Goal: Book appointment/travel/reservation

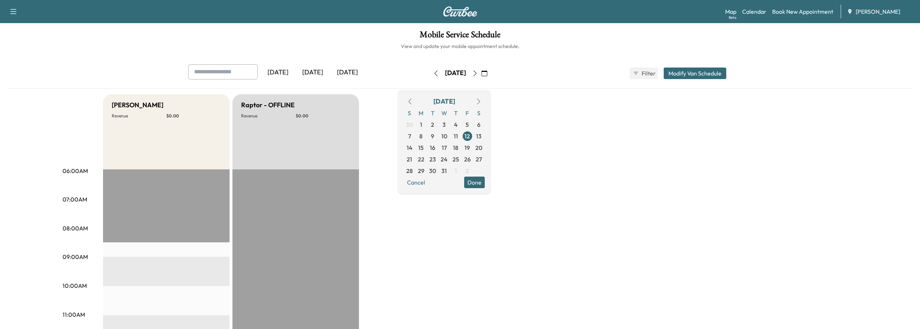
scroll to position [36, 0]
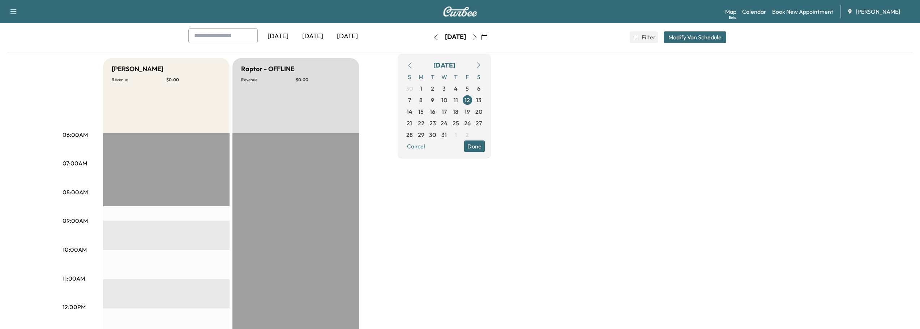
click at [433, 38] on icon "button" at bounding box center [436, 37] width 6 height 6
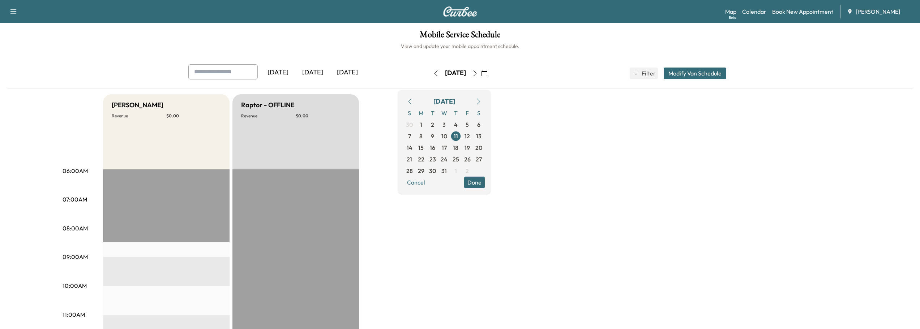
click at [487, 73] on icon "button" at bounding box center [484, 73] width 6 height 6
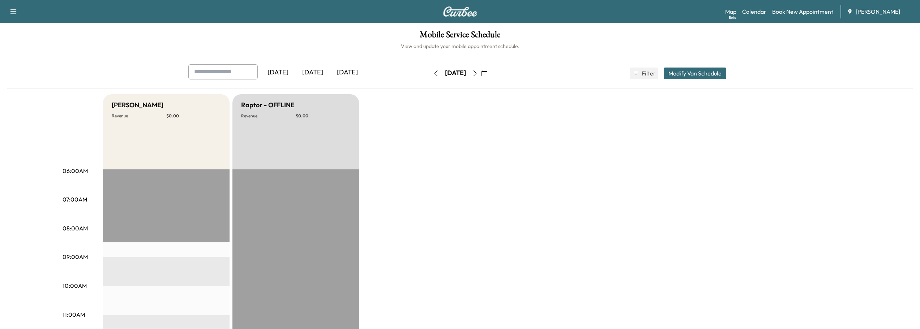
click at [490, 77] on button "button" at bounding box center [484, 74] width 12 height 12
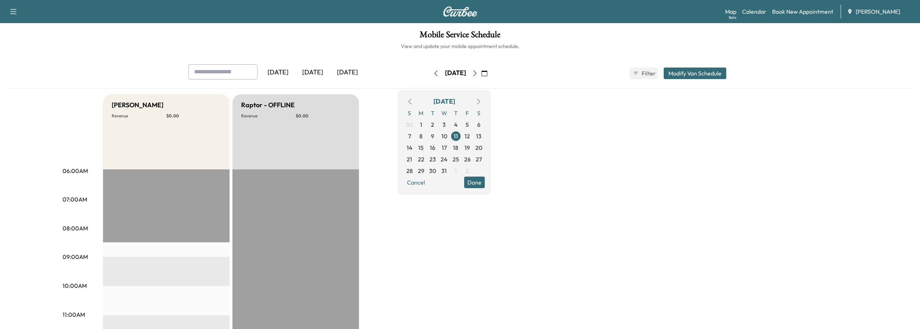
click at [413, 99] on icon "button" at bounding box center [410, 102] width 6 height 6
click at [436, 160] on span "23" at bounding box center [432, 159] width 7 height 9
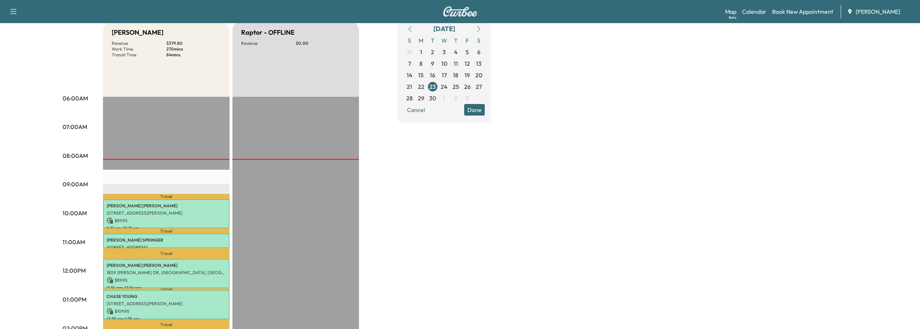
scroll to position [72, 0]
click at [447, 86] on span "24" at bounding box center [444, 87] width 7 height 9
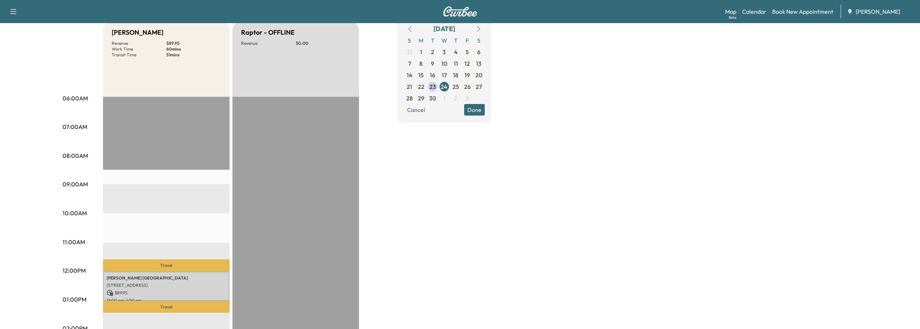
scroll to position [72, 0]
